Goal: Task Accomplishment & Management: Manage account settings

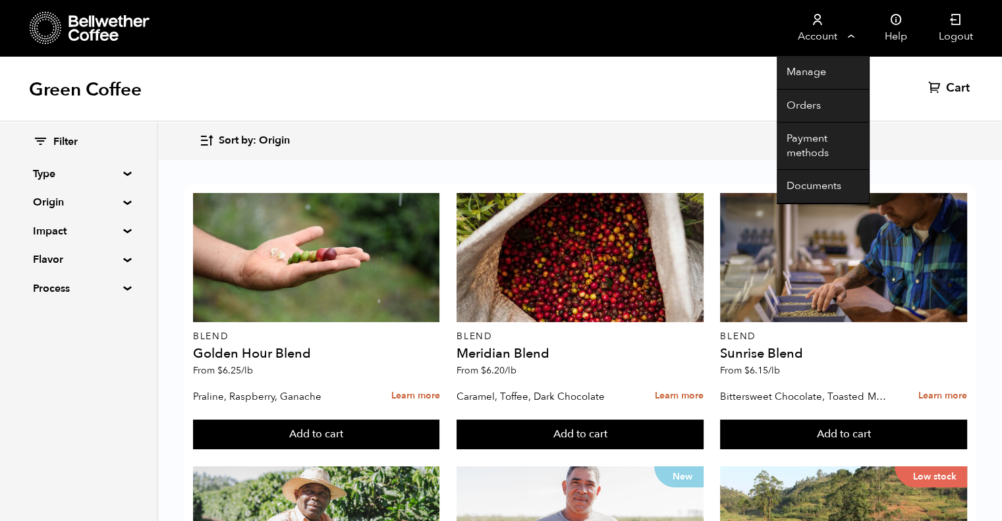
click at [853, 34] on link "Account" at bounding box center [817, 28] width 81 height 56
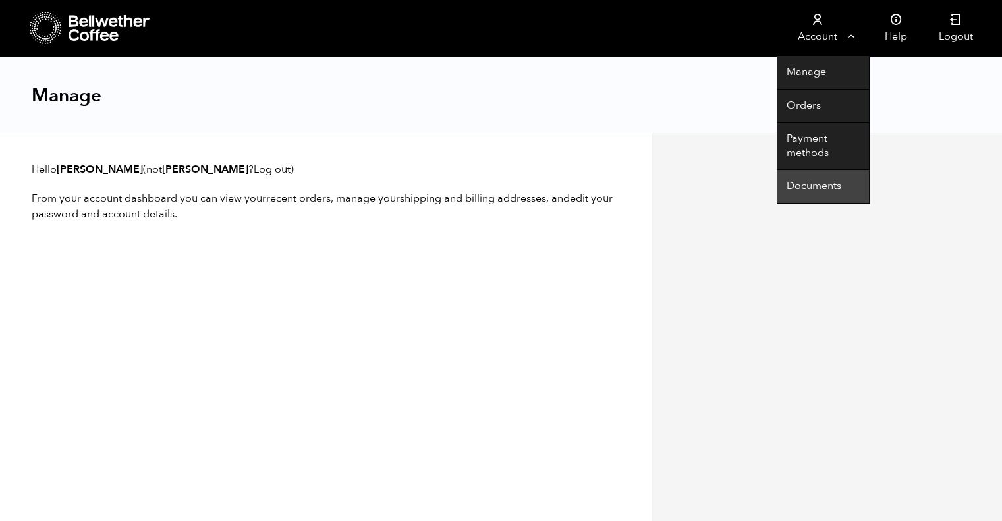
click at [811, 190] on link "Documents" at bounding box center [823, 187] width 92 height 34
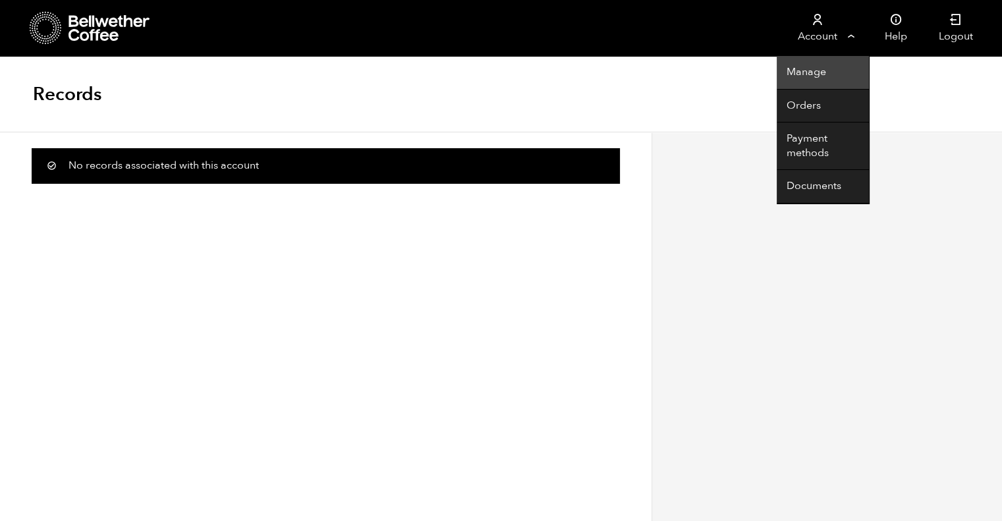
click at [805, 81] on link "Manage" at bounding box center [823, 73] width 92 height 34
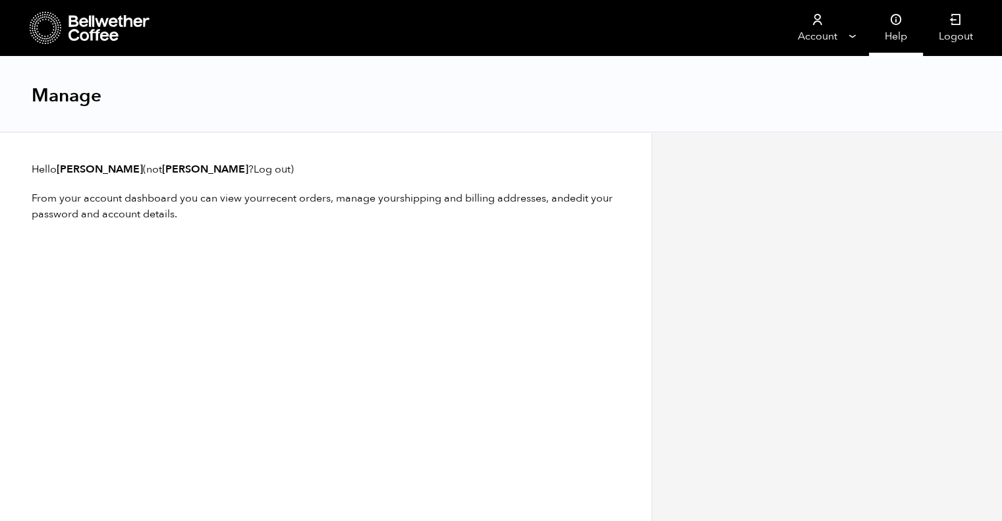
click at [899, 21] on icon at bounding box center [896, 19] width 13 height 13
